Goal: Find specific page/section: Find specific page/section

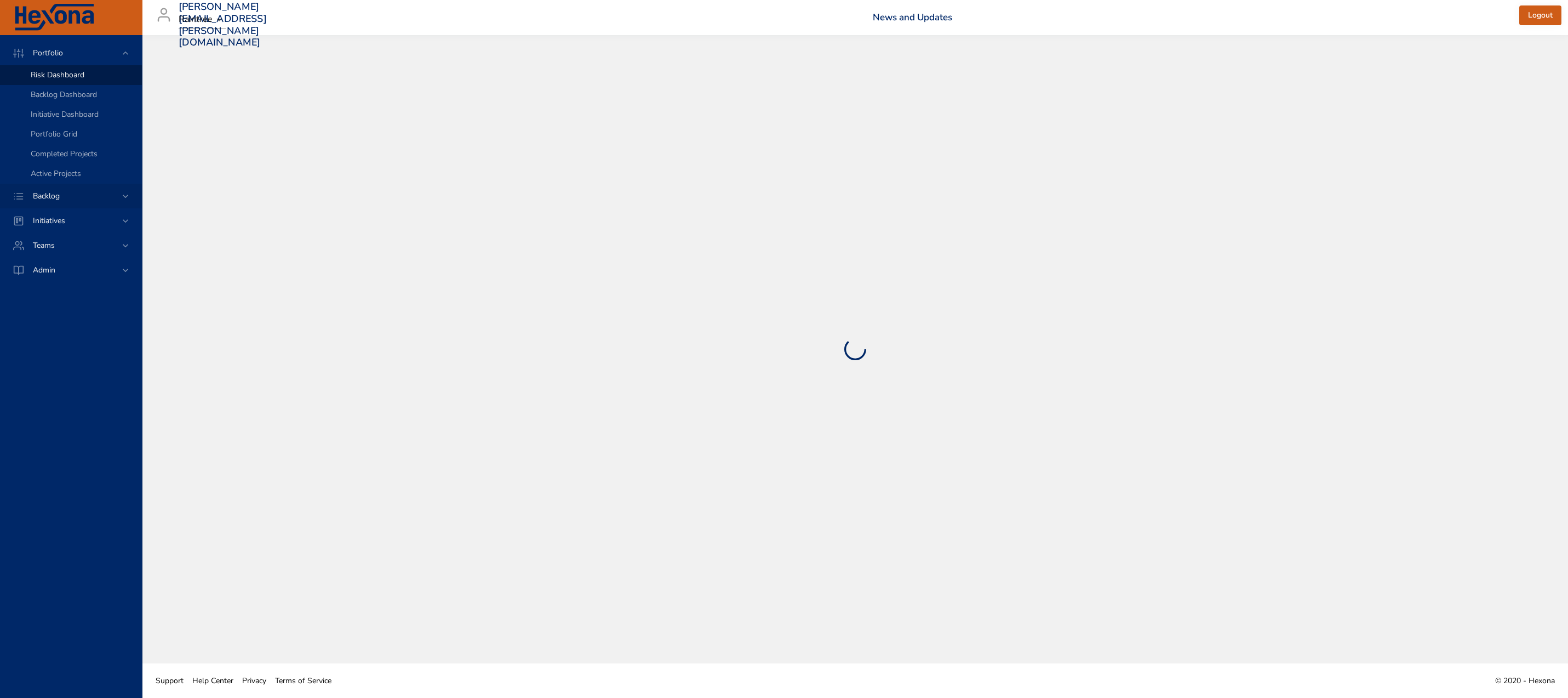
click at [98, 201] on div "Backlog" at bounding box center [71, 196] width 96 height 12
click at [89, 101] on div "Backlog Details" at bounding box center [82, 100] width 102 height 11
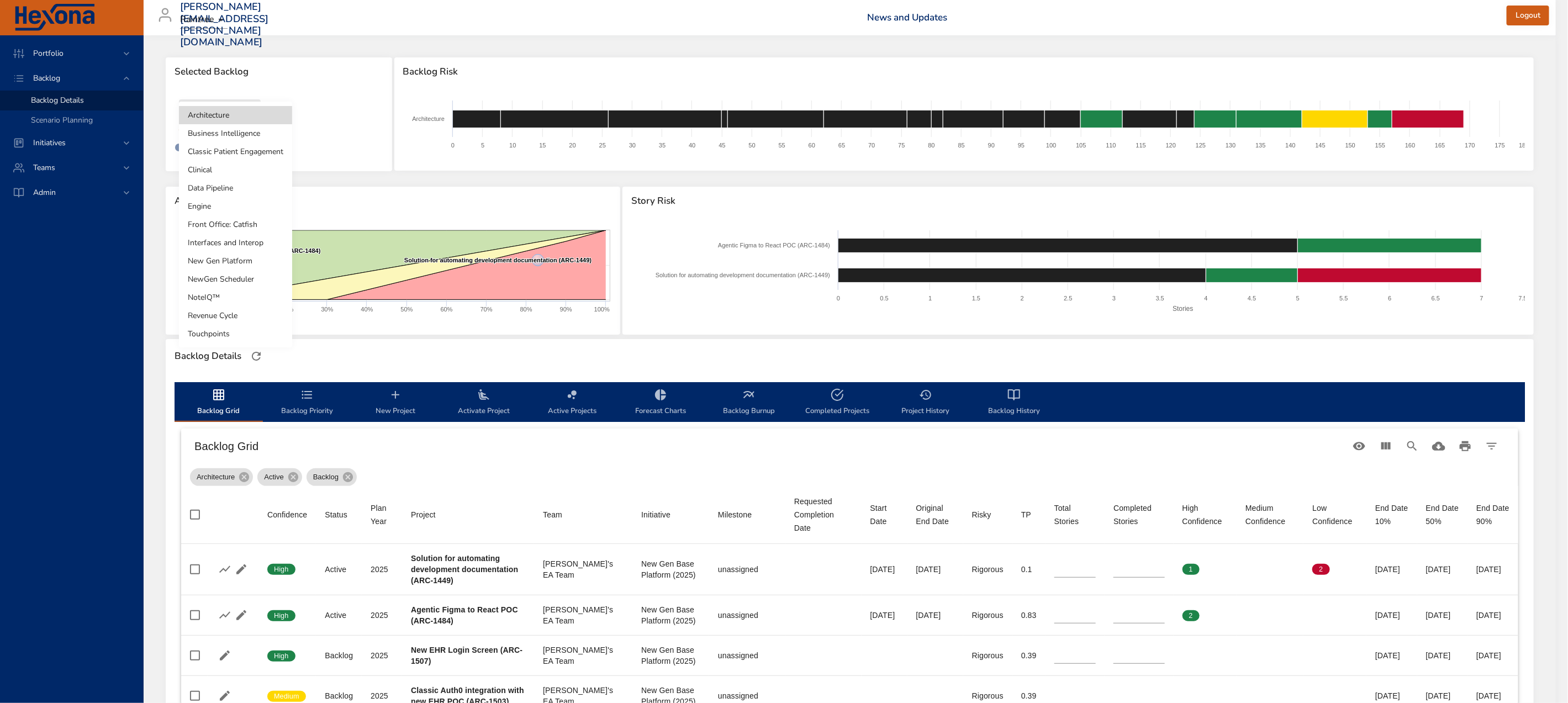
click at [203, 109] on body "Portfolio Backlog Backlog Details Scenario Planning Initiatives Teams [PERSON_N…" at bounding box center [784, 351] width 1568 height 703
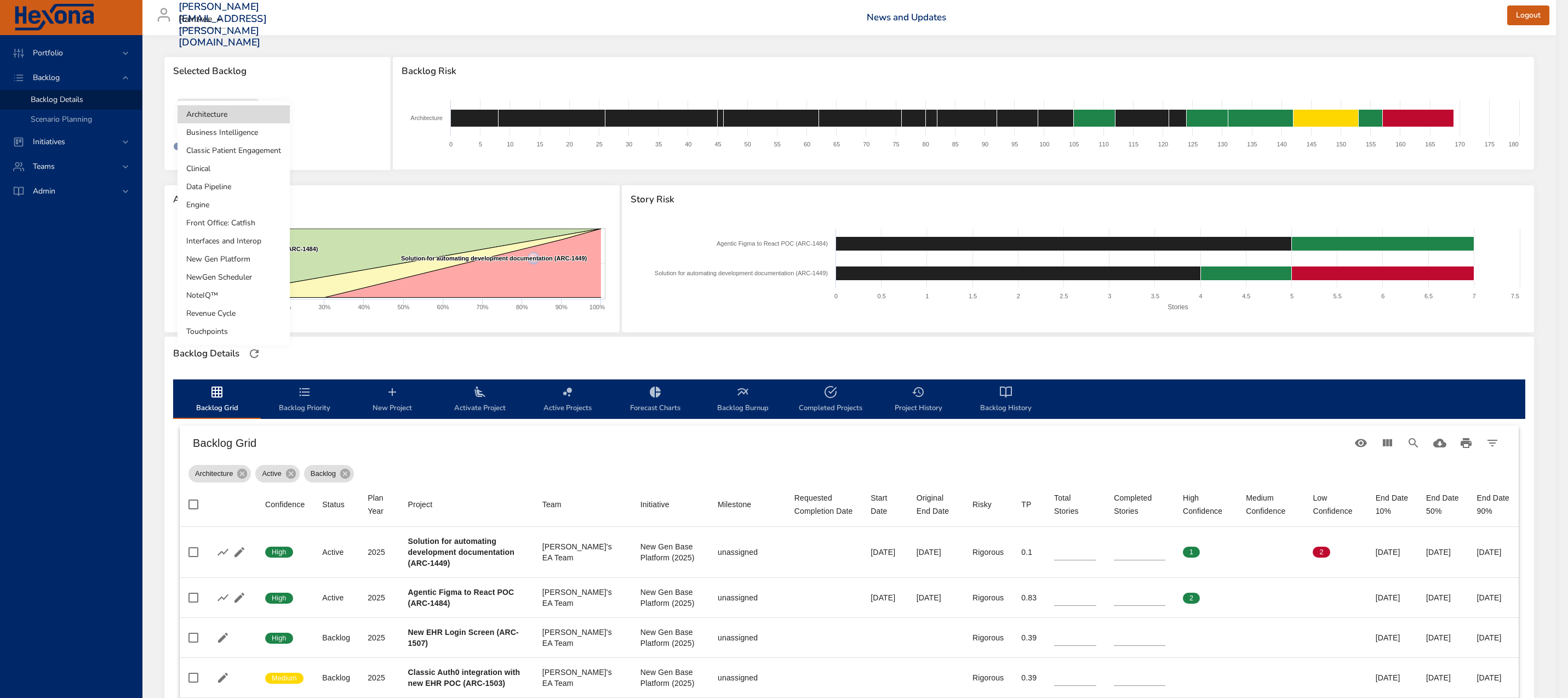
click at [223, 168] on li "Clinical" at bounding box center [233, 168] width 112 height 18
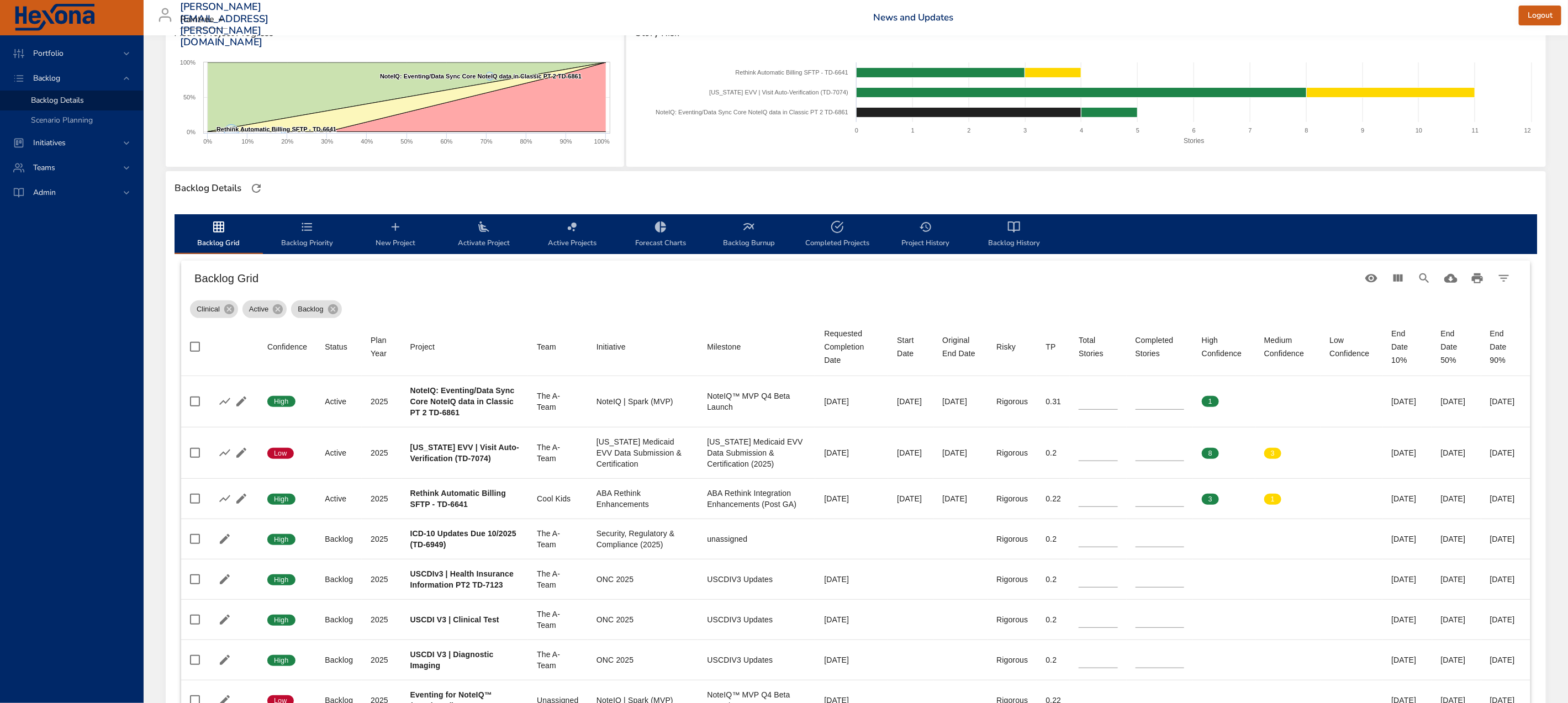
scroll to position [179, 0]
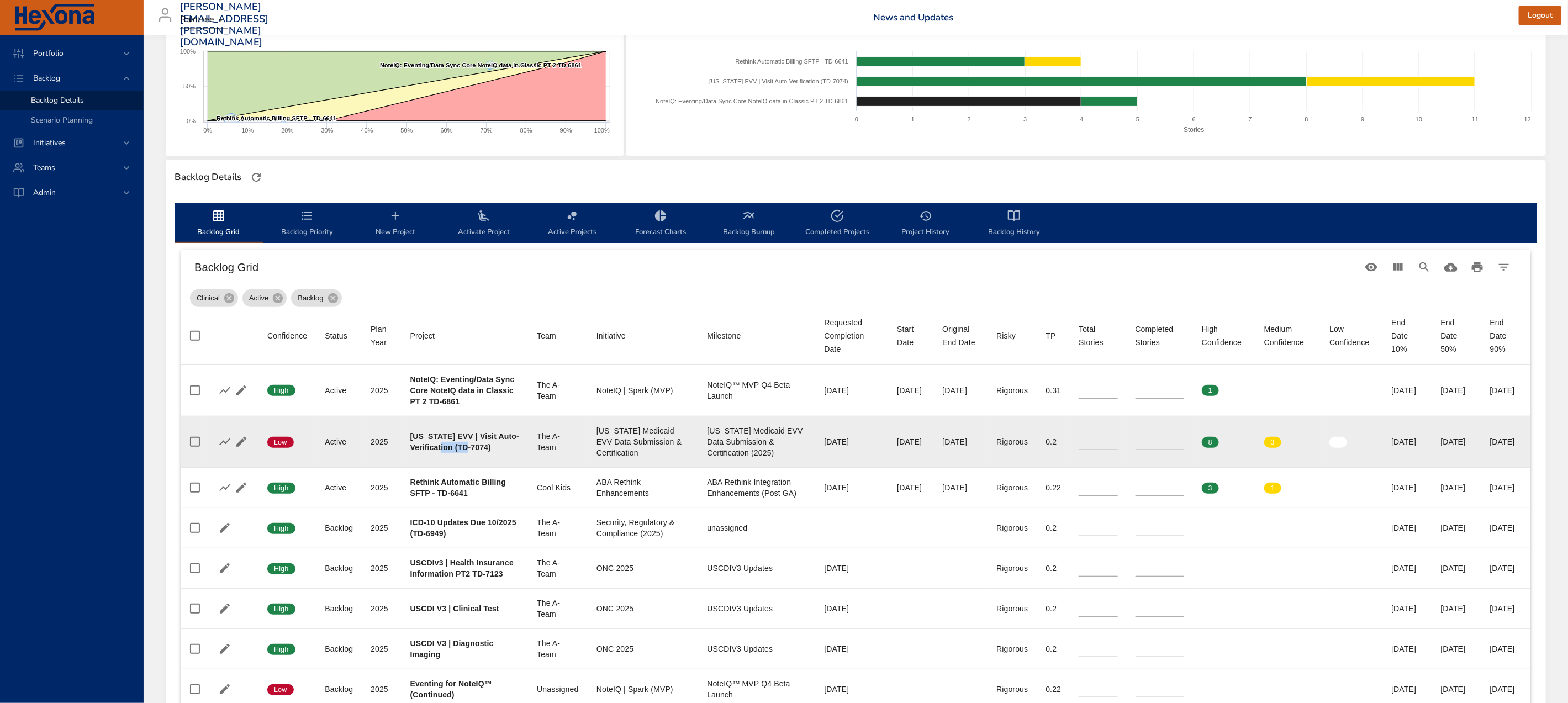
drag, startPoint x: 458, startPoint y: 447, endPoint x: 486, endPoint y: 447, distance: 28.0
click at [486, 447] on b "[US_STATE] EVV | Visit Auto-Verification (TD-7074)" at bounding box center [464, 441] width 109 height 20
copy b "TD-7074"
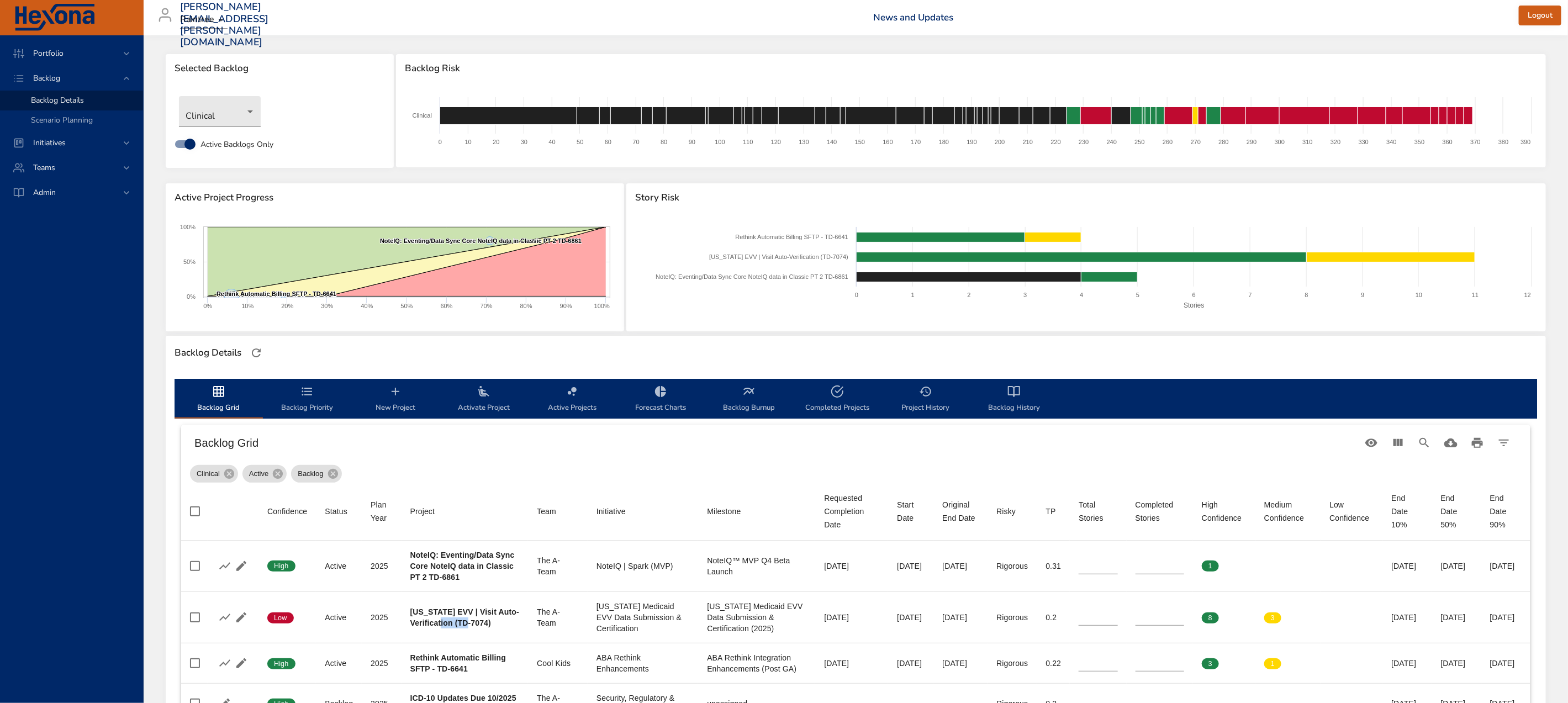
scroll to position [0, 0]
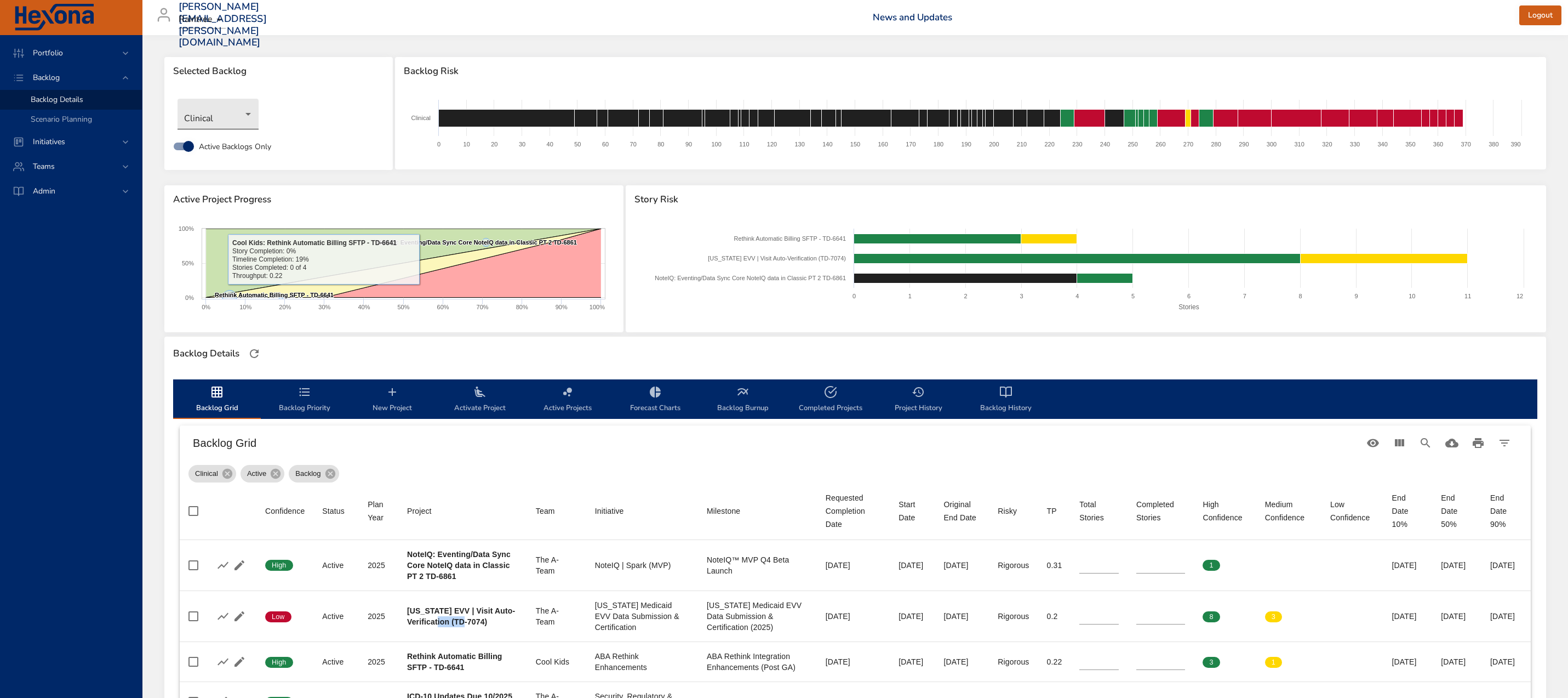
click at [208, 117] on body "Portfolio Backlog Backlog Details Scenario Planning Initiatives Teams [PERSON_N…" at bounding box center [784, 349] width 1568 height 698
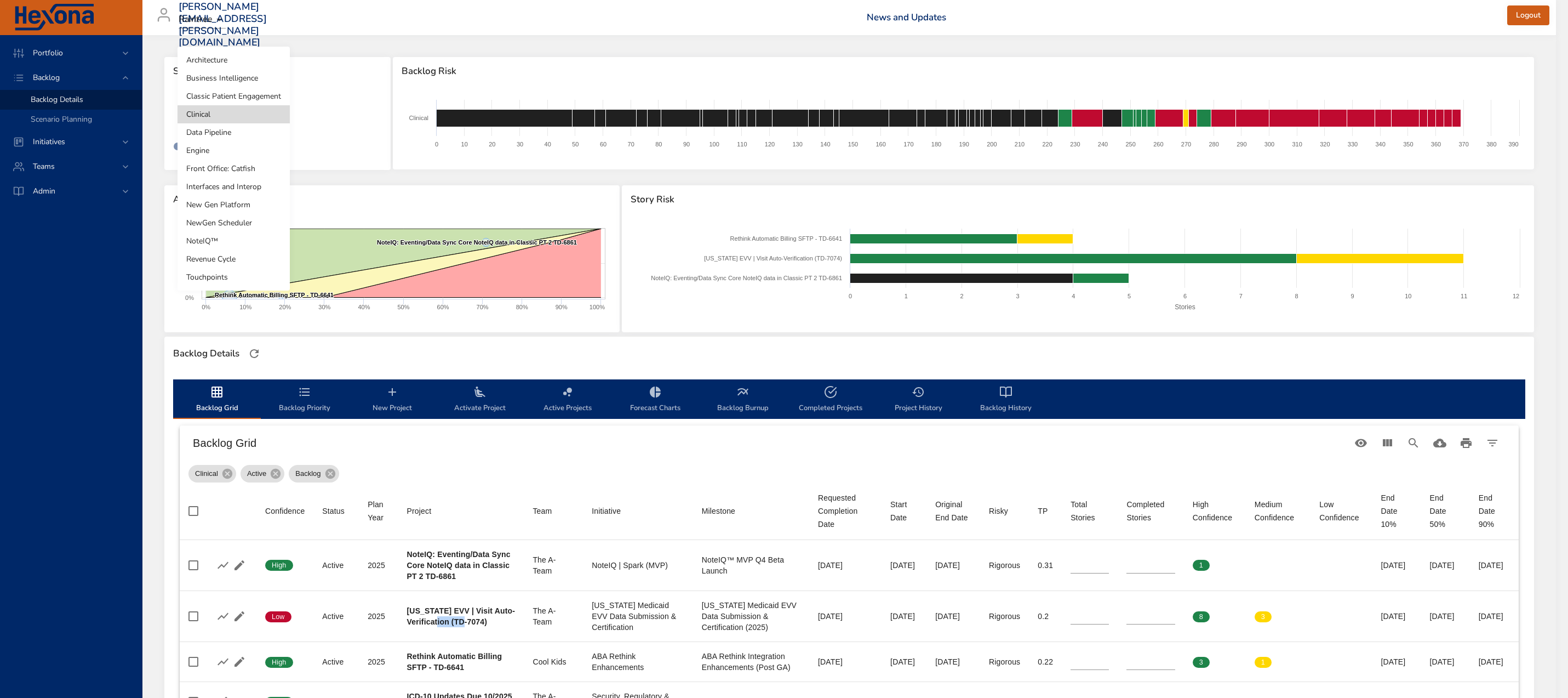
click at [232, 239] on li "NoteIQ™" at bounding box center [233, 241] width 112 height 18
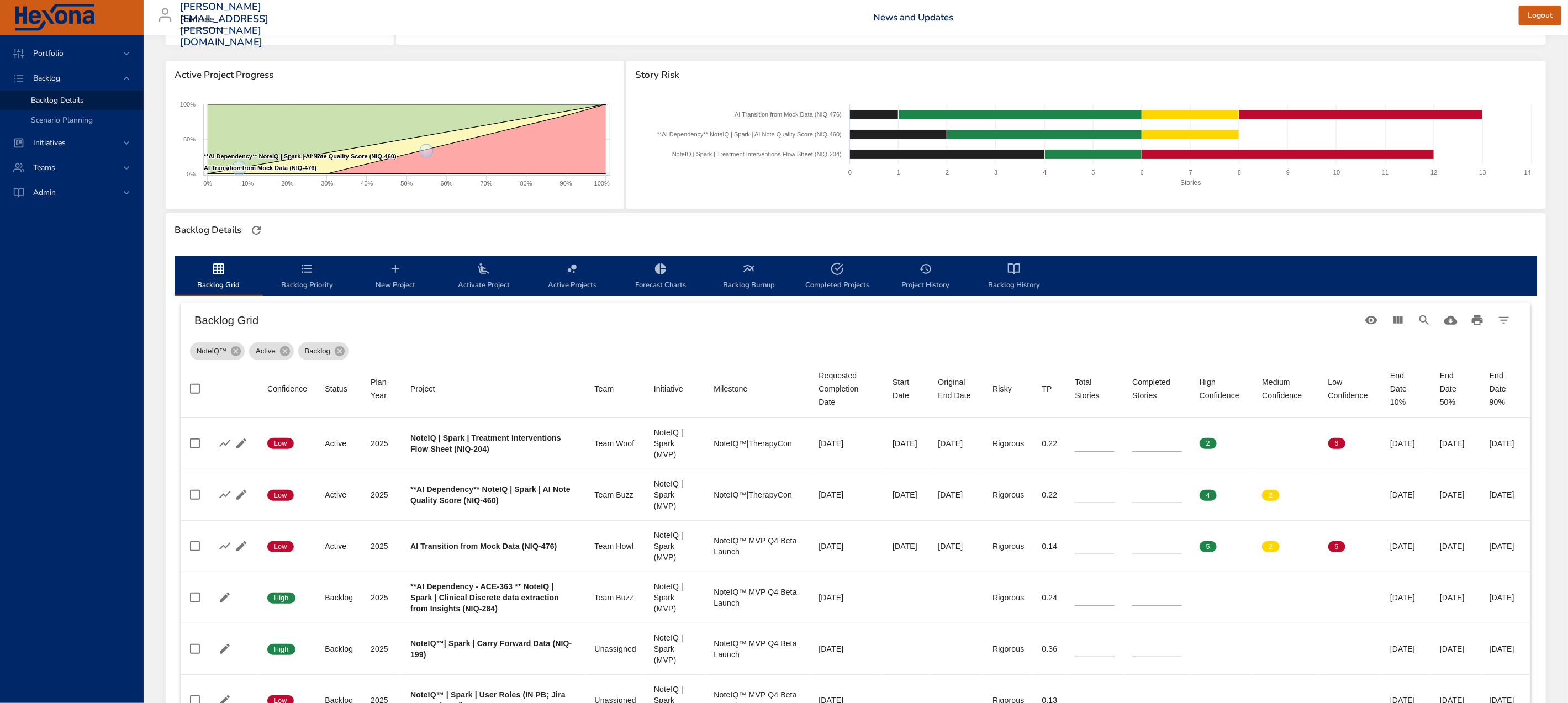
scroll to position [105, 0]
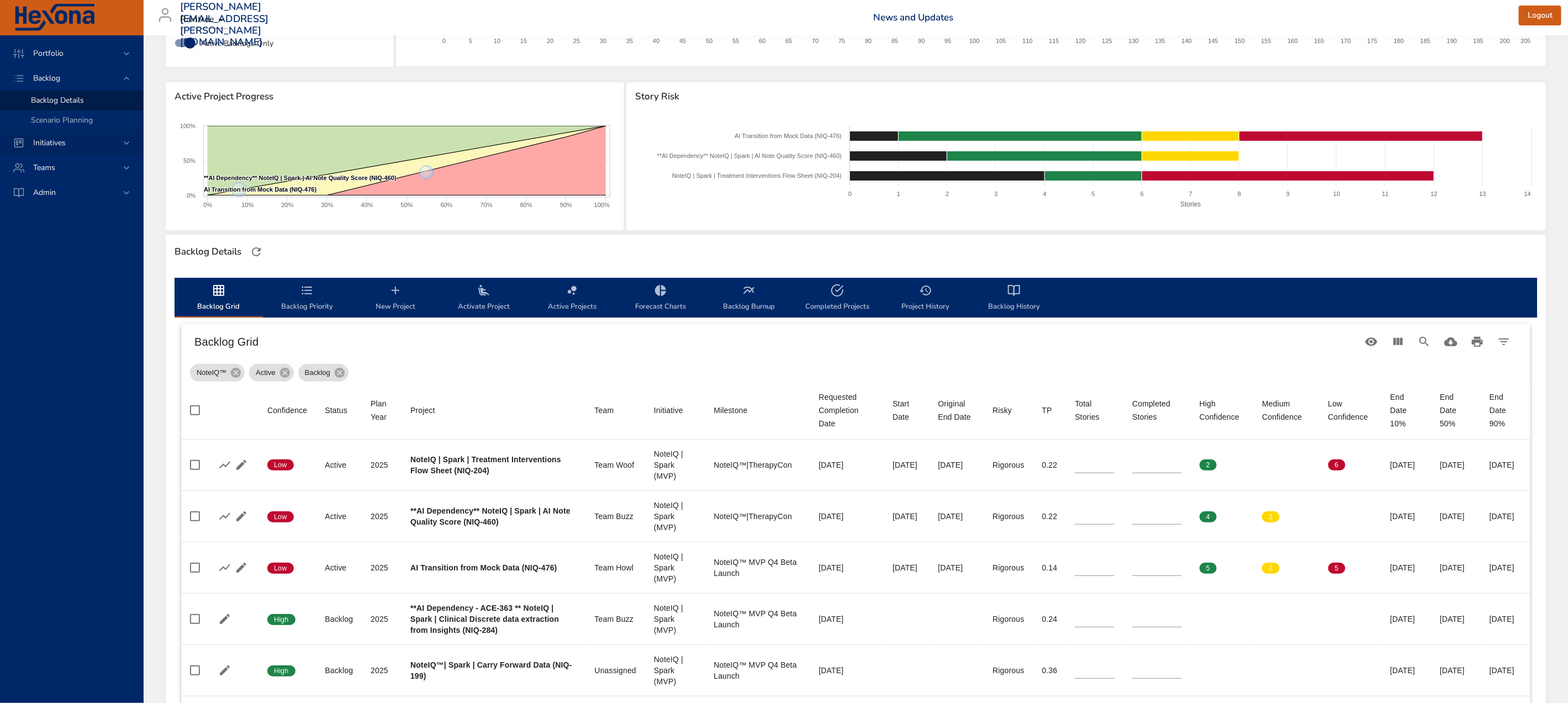
click at [80, 139] on div "Initiatives" at bounding box center [72, 143] width 96 height 12
click at [99, 149] on div "Milestone Details" at bounding box center [82, 145] width 103 height 11
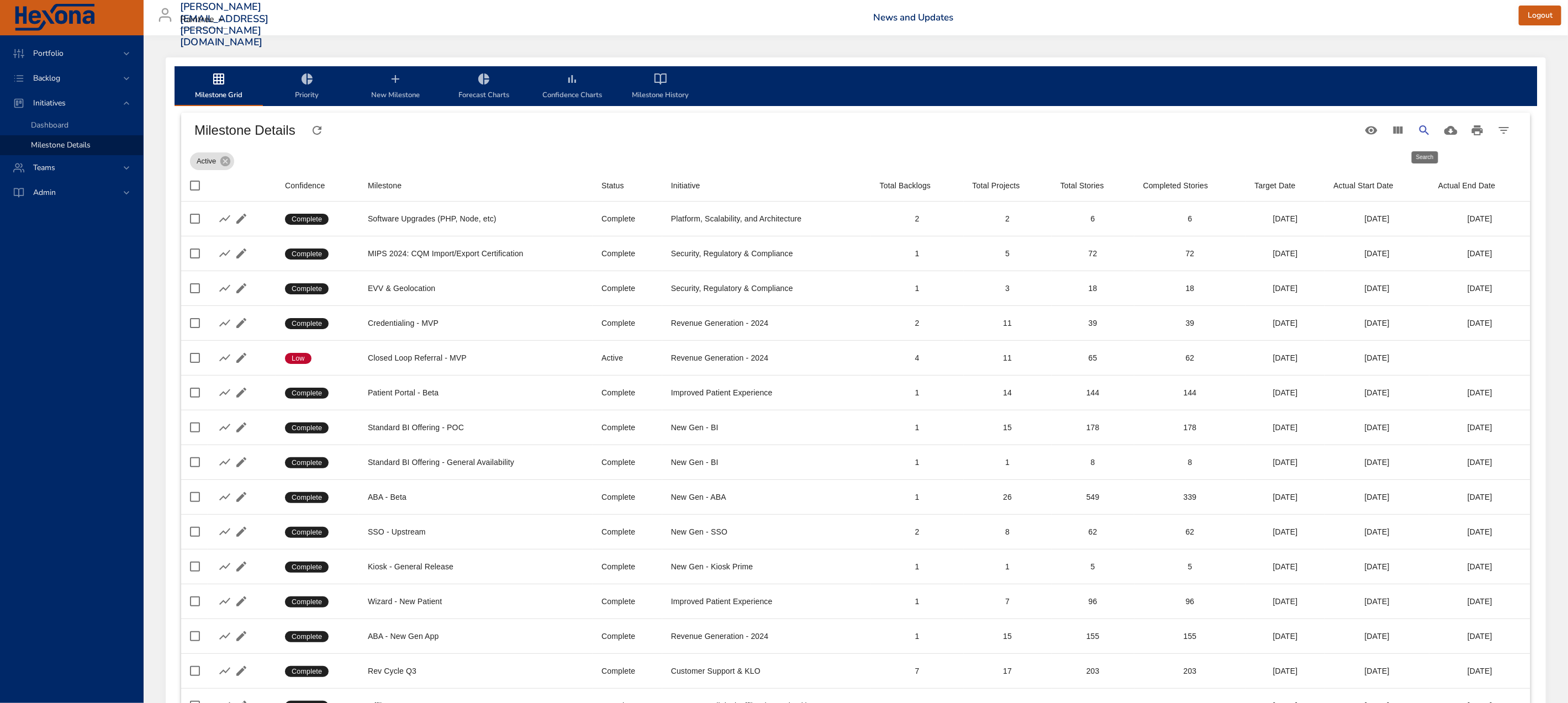
click at [1429, 129] on icon "Search" at bounding box center [1424, 130] width 13 height 13
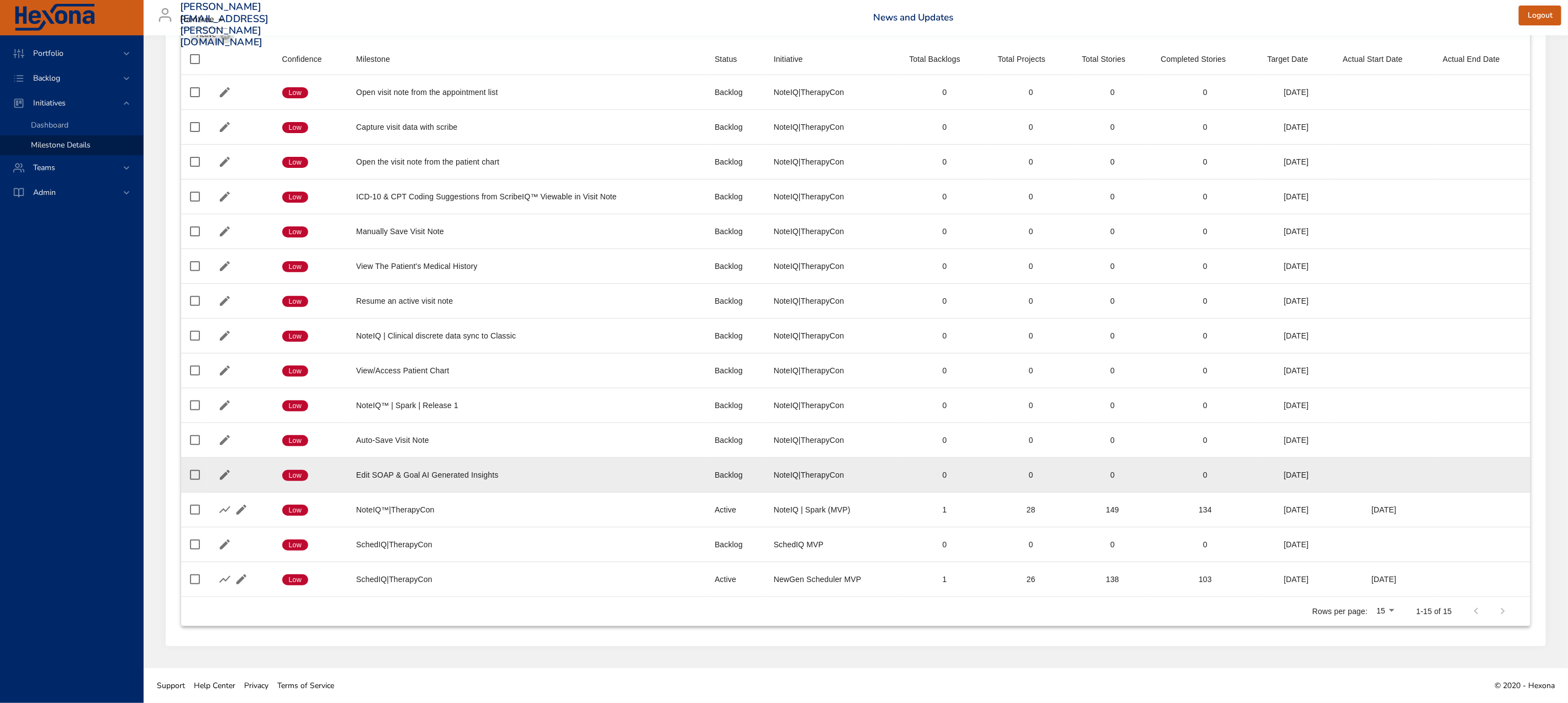
scroll to position [131, 0]
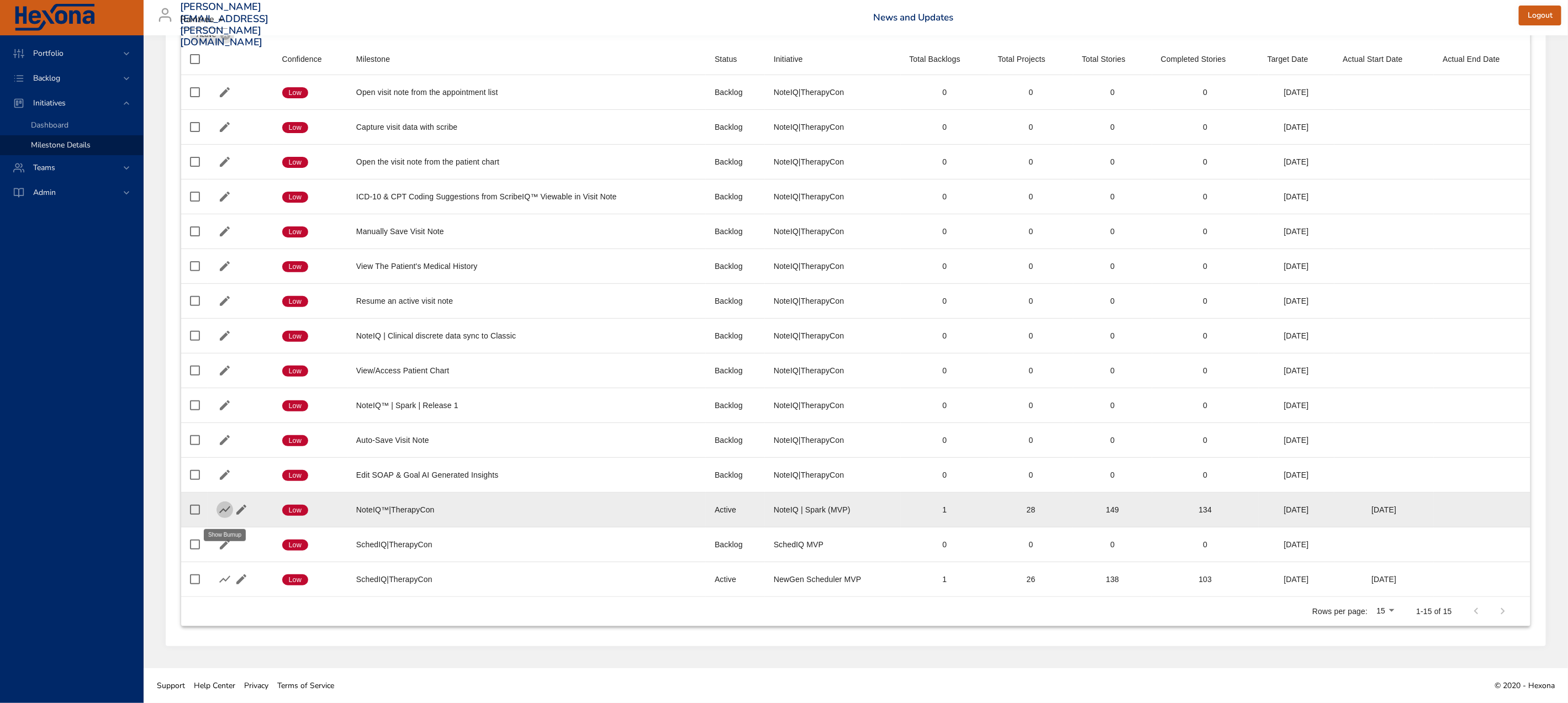
click at [224, 508] on icon "button" at bounding box center [224, 510] width 11 height 7
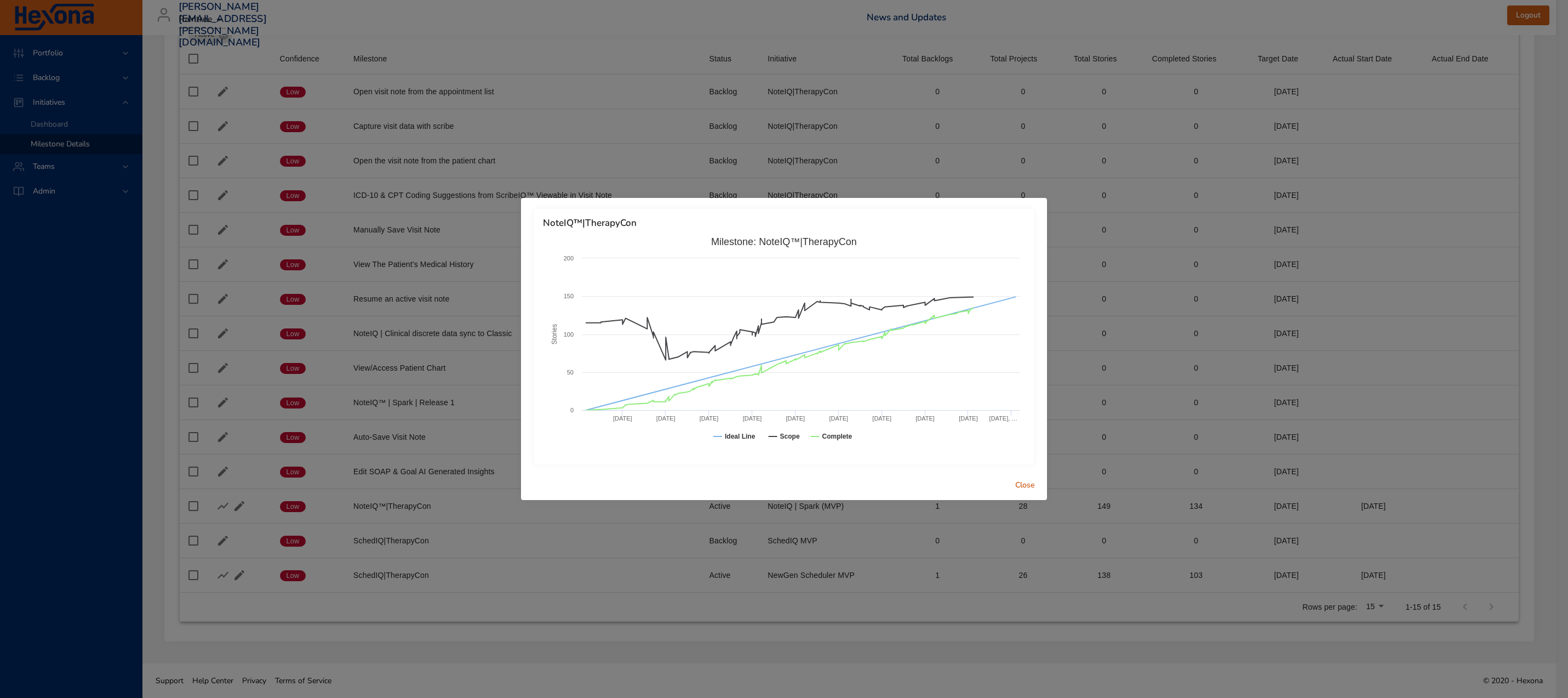
click at [1037, 487] on span "Close" at bounding box center [1025, 486] width 26 height 14
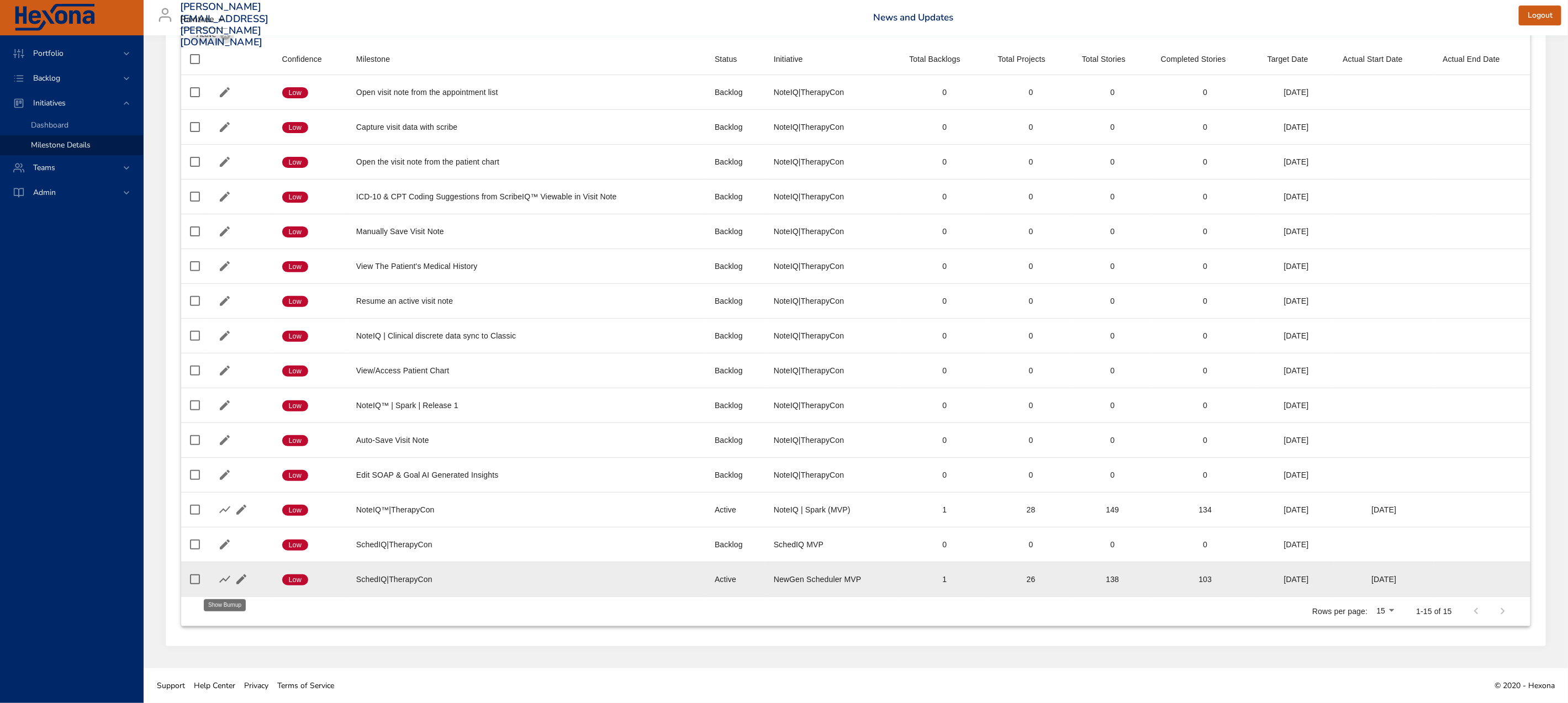
click at [228, 581] on icon "button" at bounding box center [224, 579] width 13 height 13
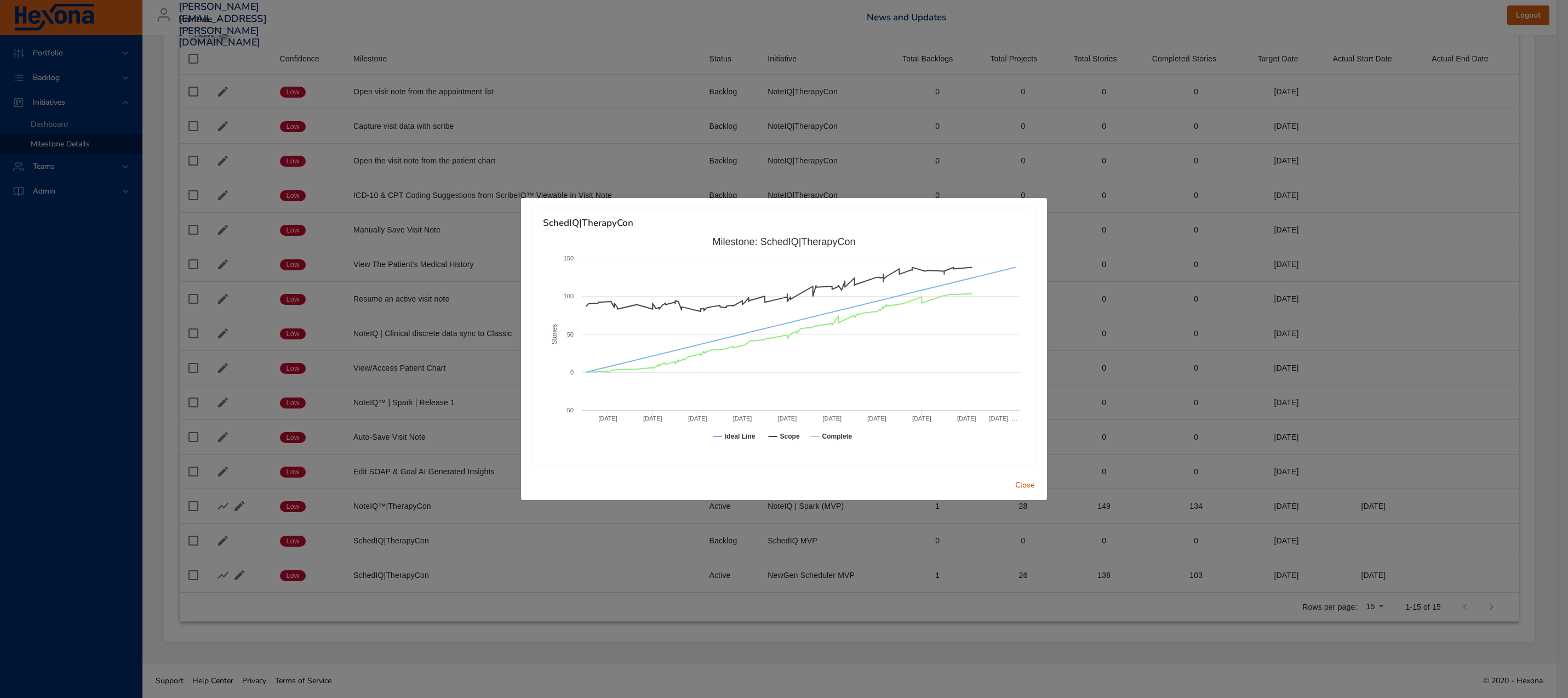
click at [1036, 485] on span "Close" at bounding box center [1025, 486] width 26 height 14
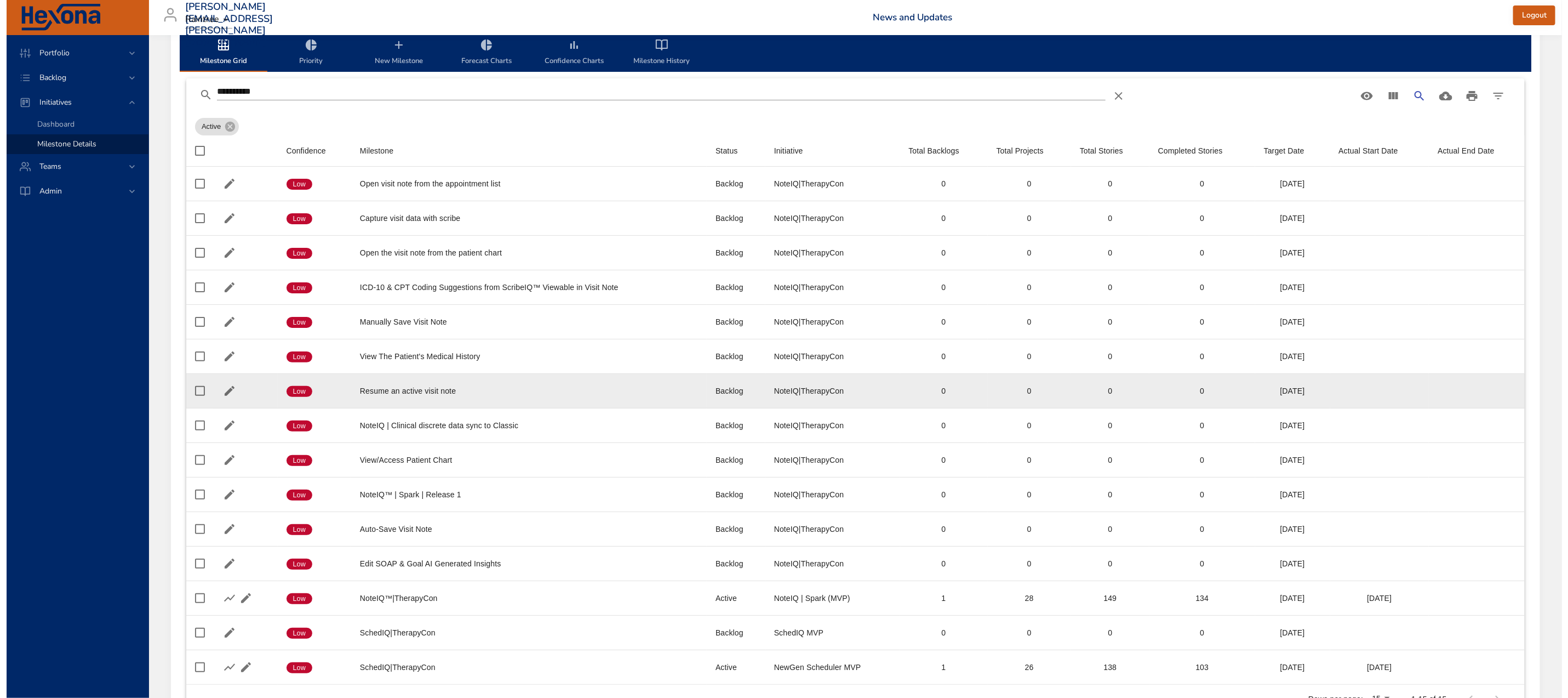
scroll to position [0, 0]
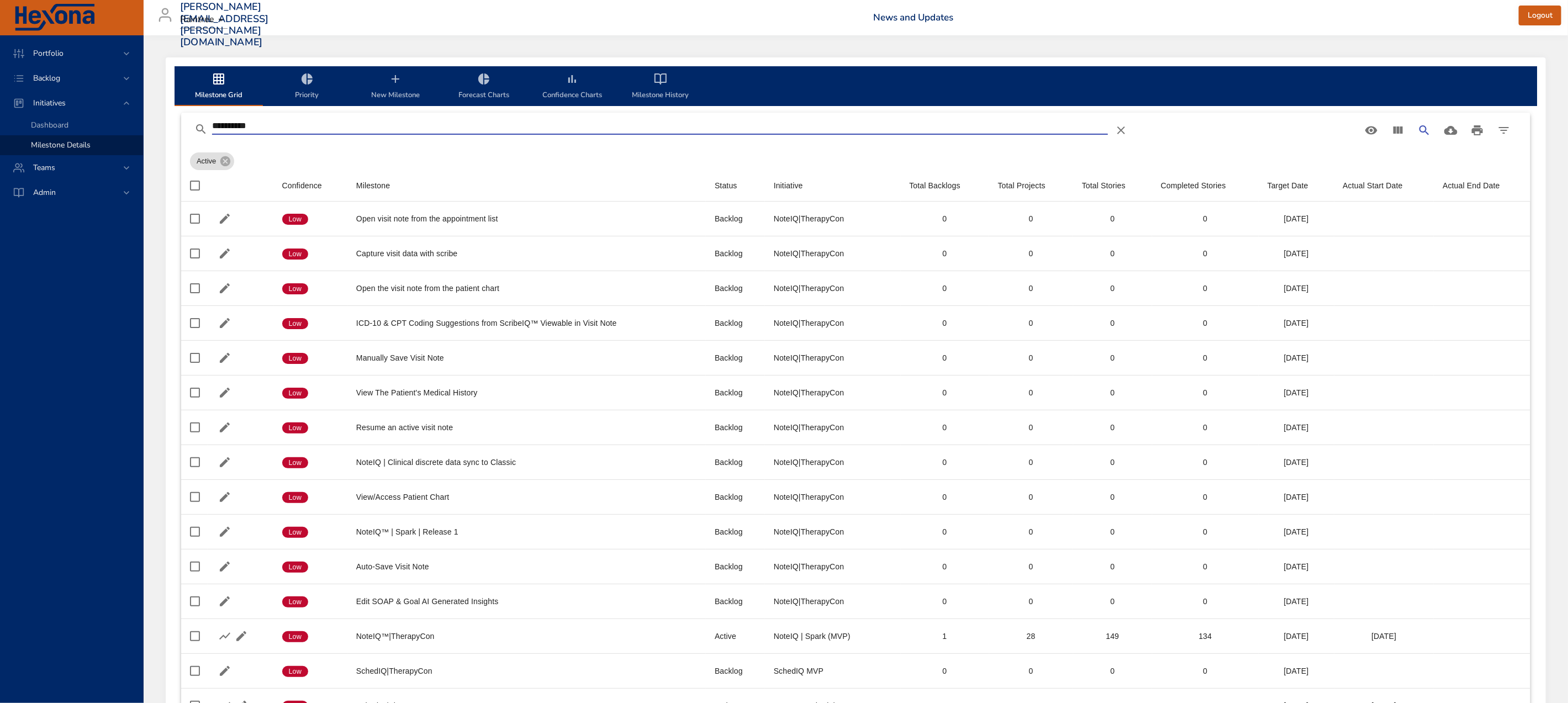
drag, startPoint x: 356, startPoint y: 124, endPoint x: 184, endPoint y: 123, distance: 172.0
click at [184, 123] on div "**********" at bounding box center [855, 130] width 1349 height 35
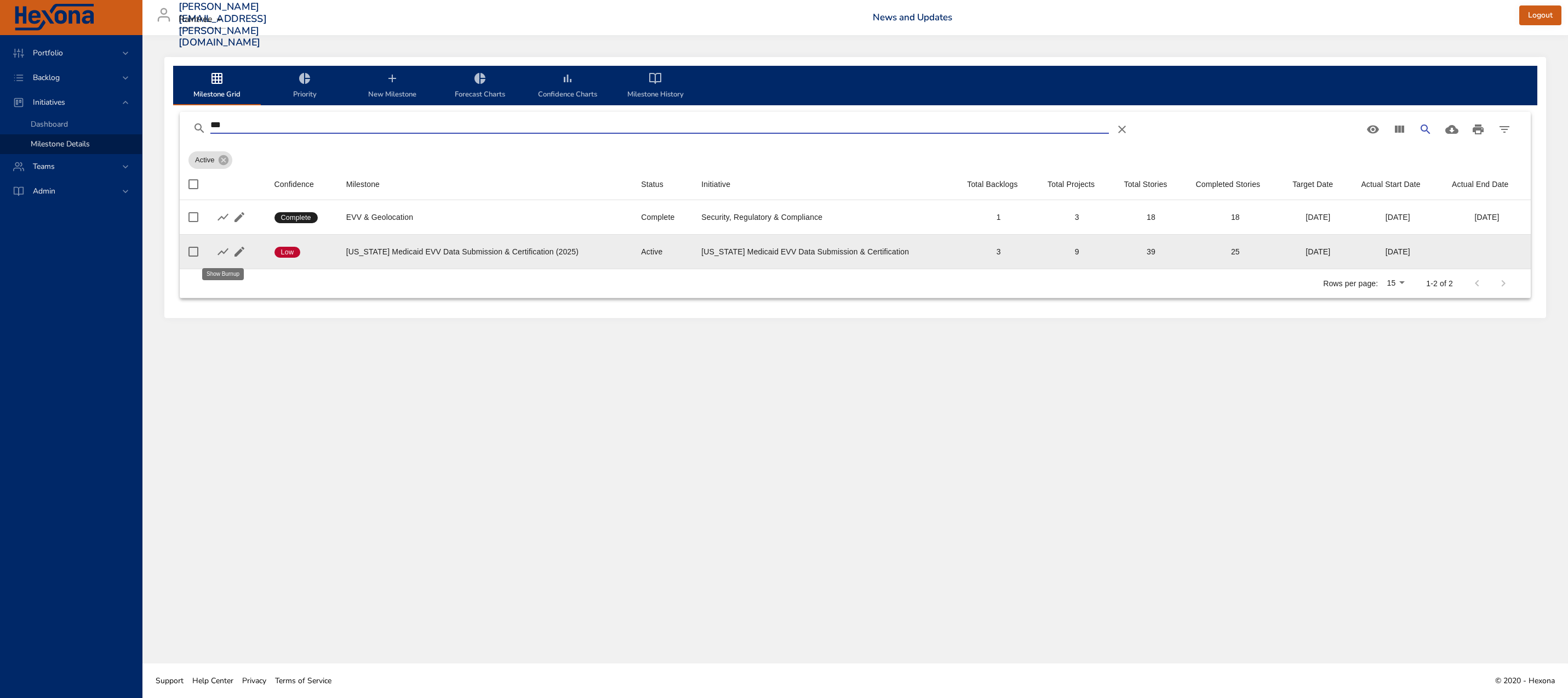
type input "***"
click at [220, 253] on icon "button" at bounding box center [223, 252] width 11 height 7
